Goal: Task Accomplishment & Management: Manage account settings

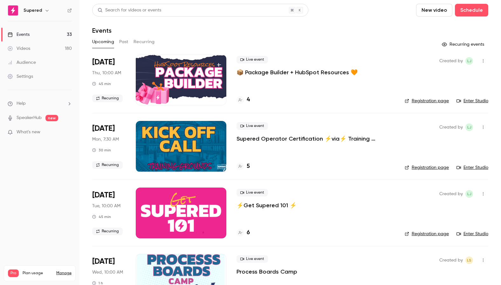
click at [250, 100] on div "4" at bounding box center [315, 100] width 158 height 9
click at [250, 100] on h4 "4" at bounding box center [248, 100] width 3 height 9
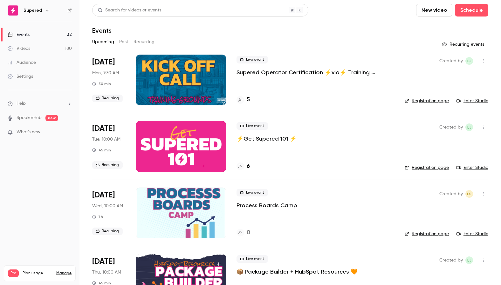
click at [483, 61] on icon "button" at bounding box center [483, 61] width 5 height 4
click at [461, 146] on div "Delete" at bounding box center [458, 143] width 48 height 6
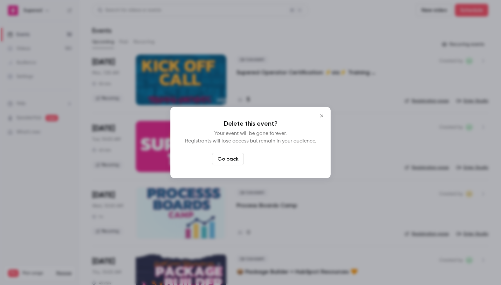
click at [277, 160] on button "Delete event" at bounding box center [267, 159] width 43 height 13
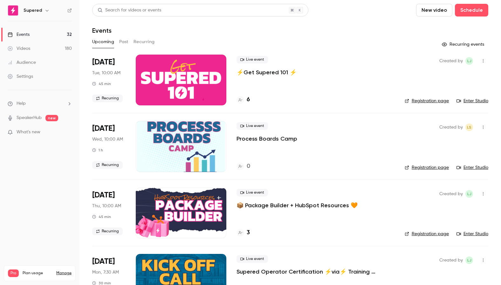
click at [140, 44] on button "Recurring" at bounding box center [143, 42] width 21 height 10
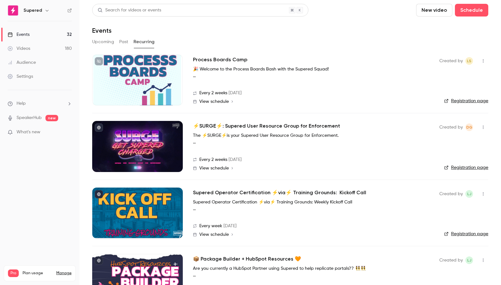
click at [124, 43] on button "Past" at bounding box center [123, 42] width 9 height 10
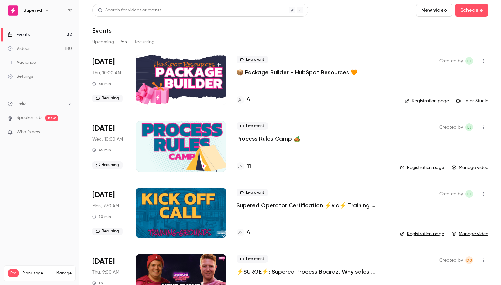
click at [110, 42] on button "Upcoming" at bounding box center [103, 42] width 22 height 10
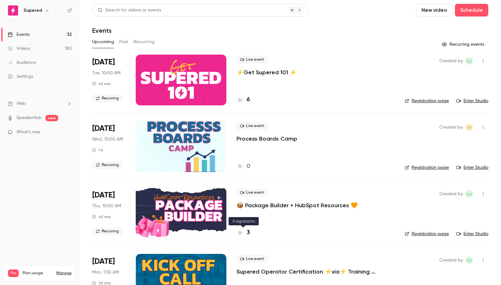
click at [249, 233] on h4 "3" at bounding box center [248, 233] width 3 height 9
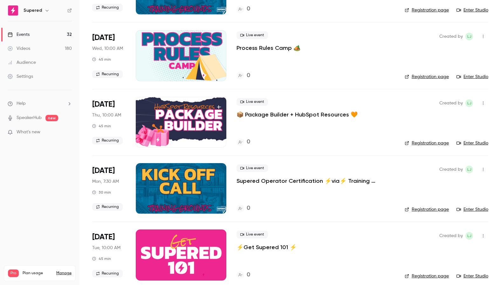
scroll to position [758, 0]
